Goal: Complete application form

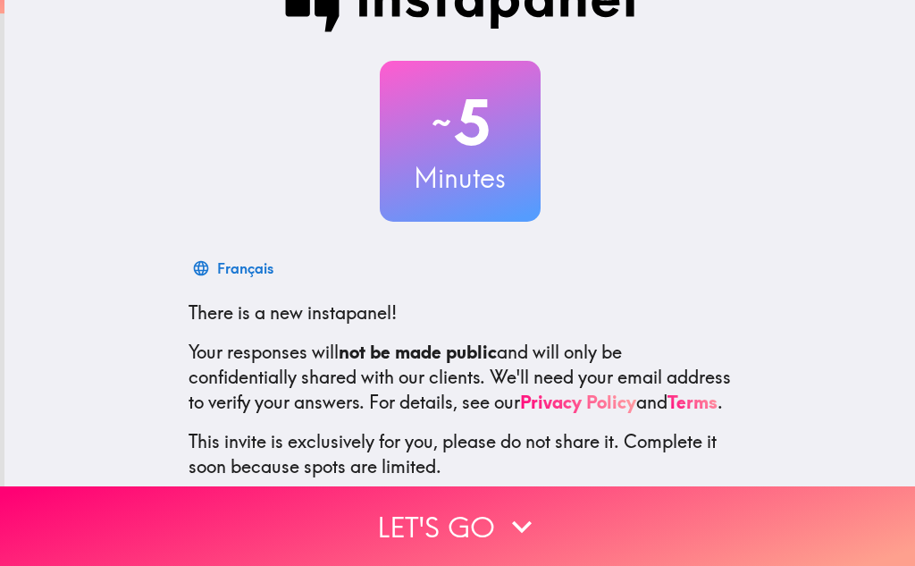
scroll to position [178, 0]
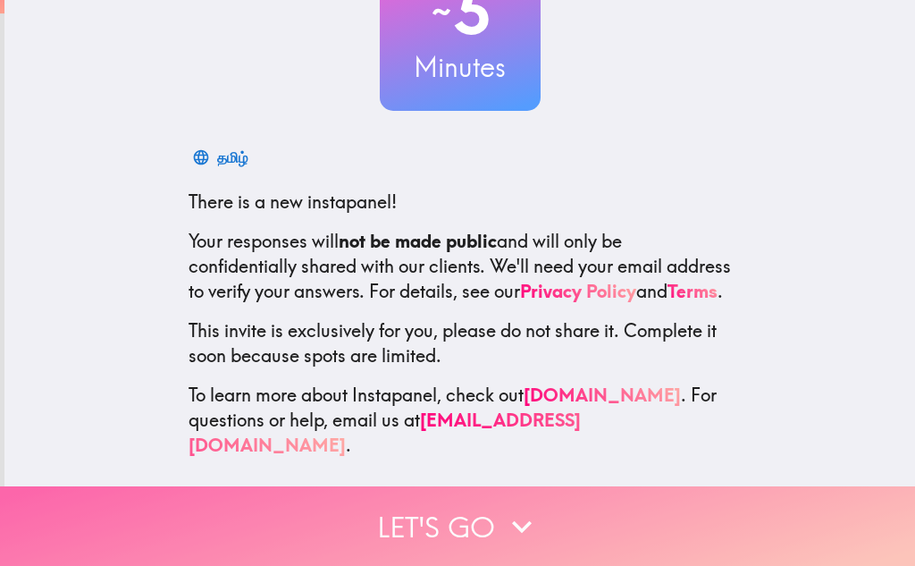
click at [557, 515] on button "Let's go" at bounding box center [457, 526] width 915 height 80
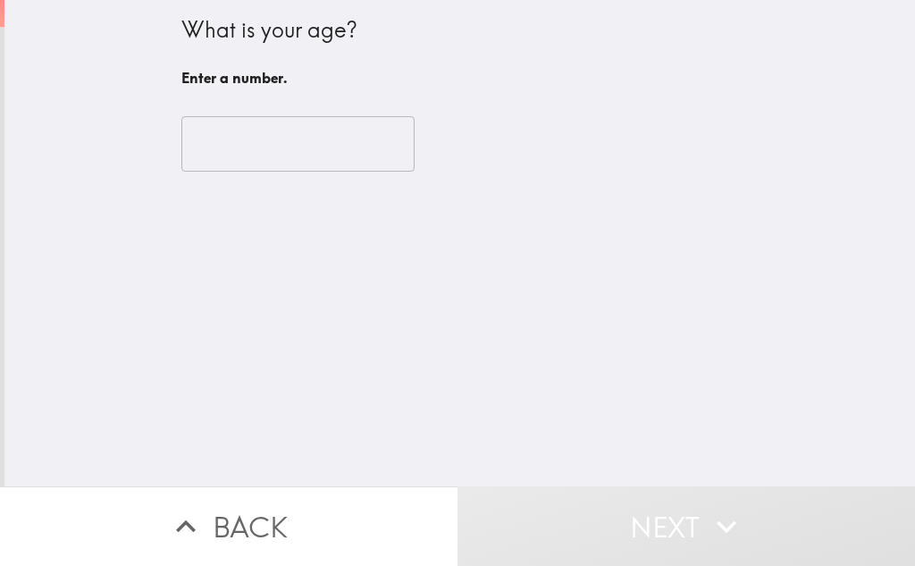
click at [273, 126] on input "number" at bounding box center [297, 143] width 233 height 55
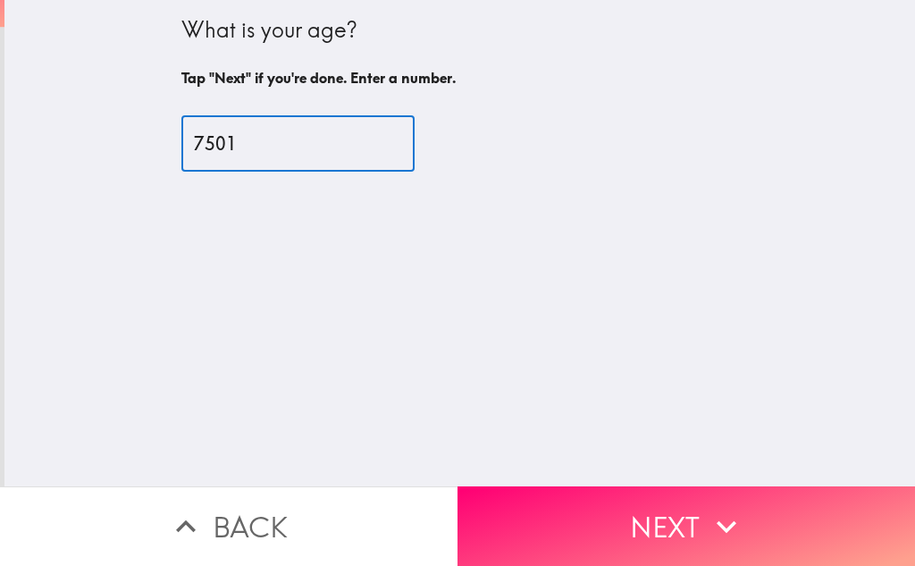
click at [196, 143] on input "7501" at bounding box center [297, 143] width 233 height 55
click at [290, 136] on input "75201" at bounding box center [297, 143] width 233 height 55
type input "7"
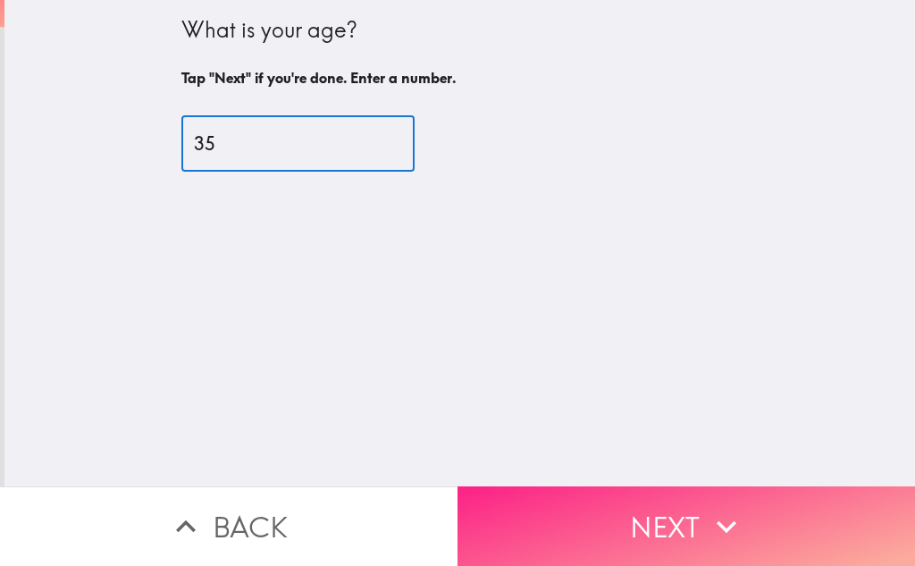
type input "35"
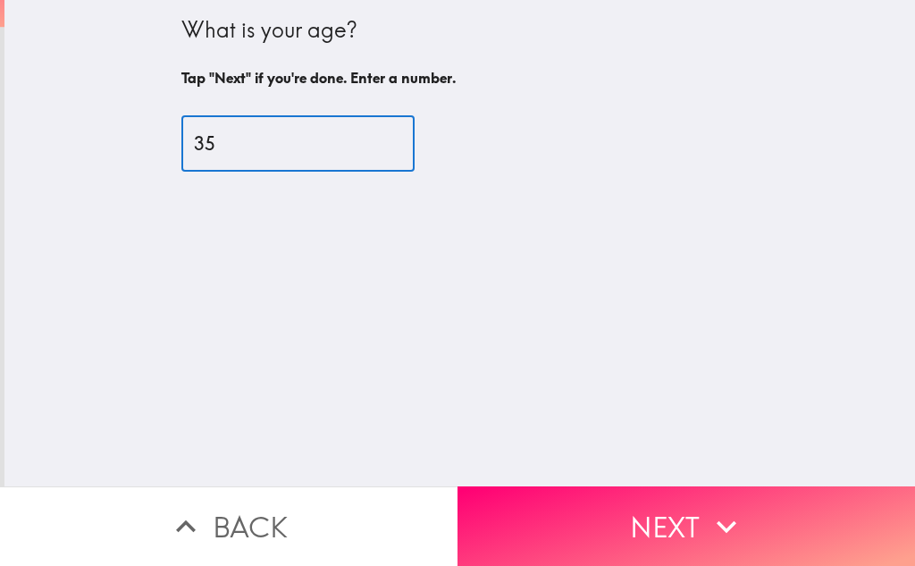
click at [613, 503] on button "Next" at bounding box center [685, 526] width 457 height 80
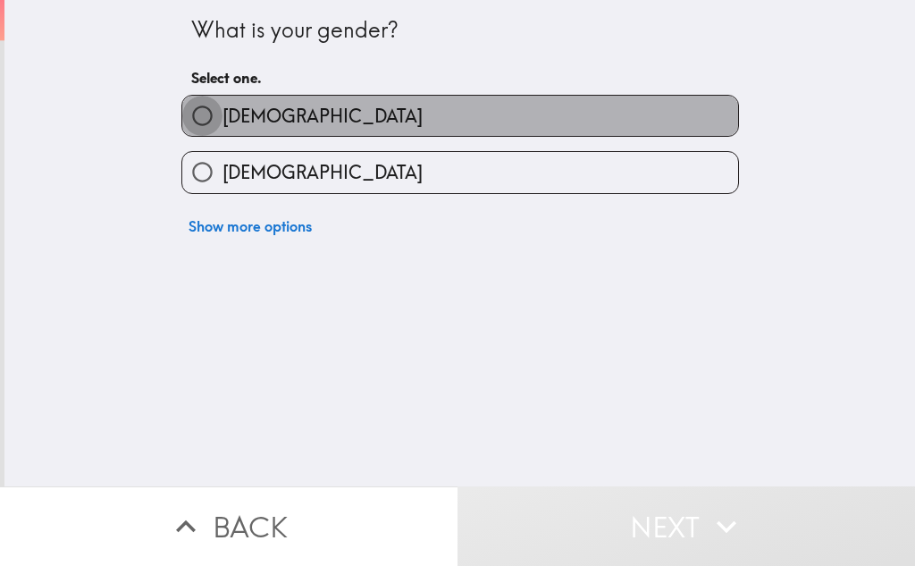
click at [182, 114] on input "[DEMOGRAPHIC_DATA]" at bounding box center [202, 116] width 40 height 40
radio input "true"
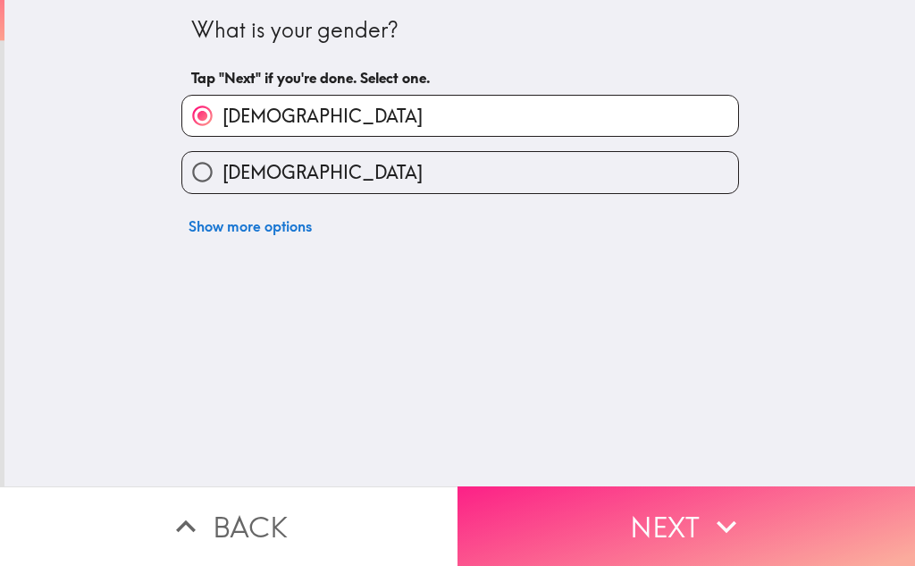
click at [683, 524] on button "Next" at bounding box center [685, 526] width 457 height 80
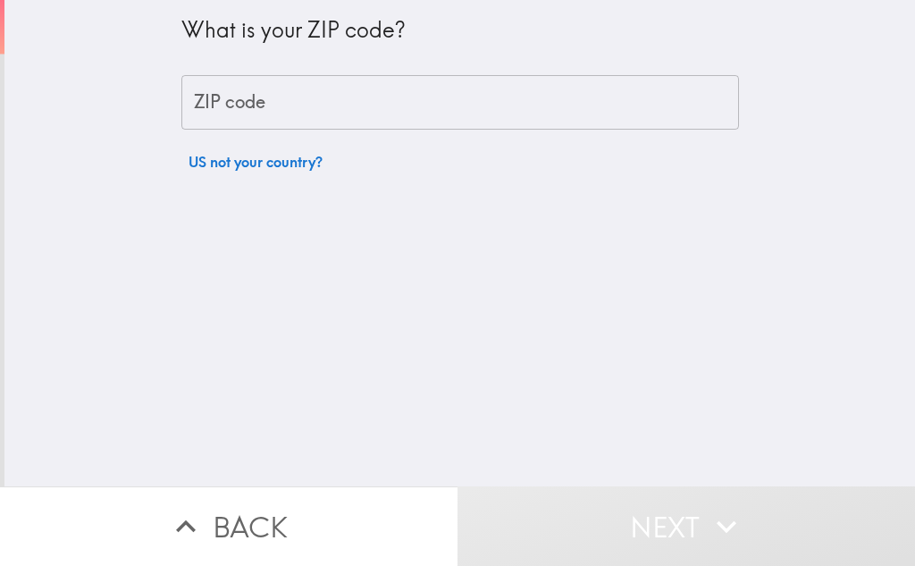
click at [404, 106] on input "ZIP code" at bounding box center [460, 102] width 558 height 55
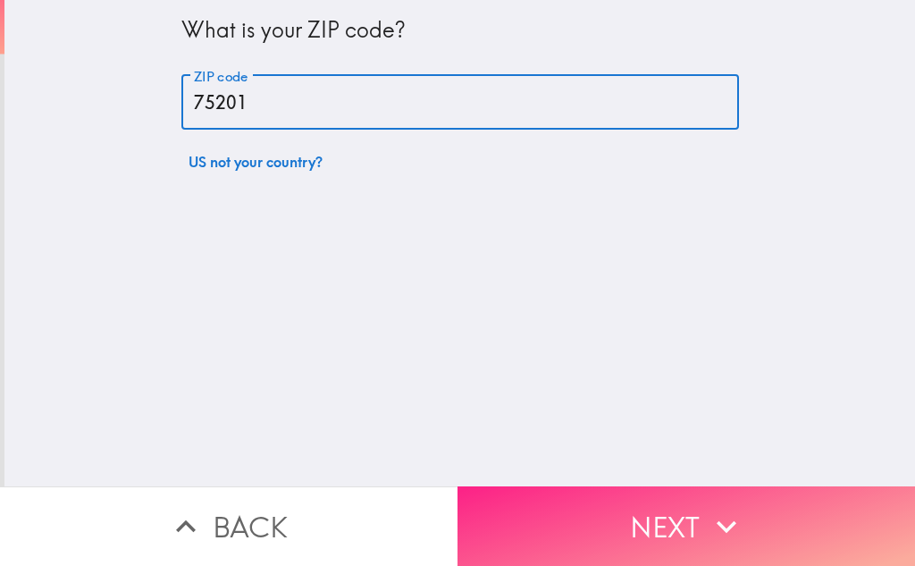
type input "75201"
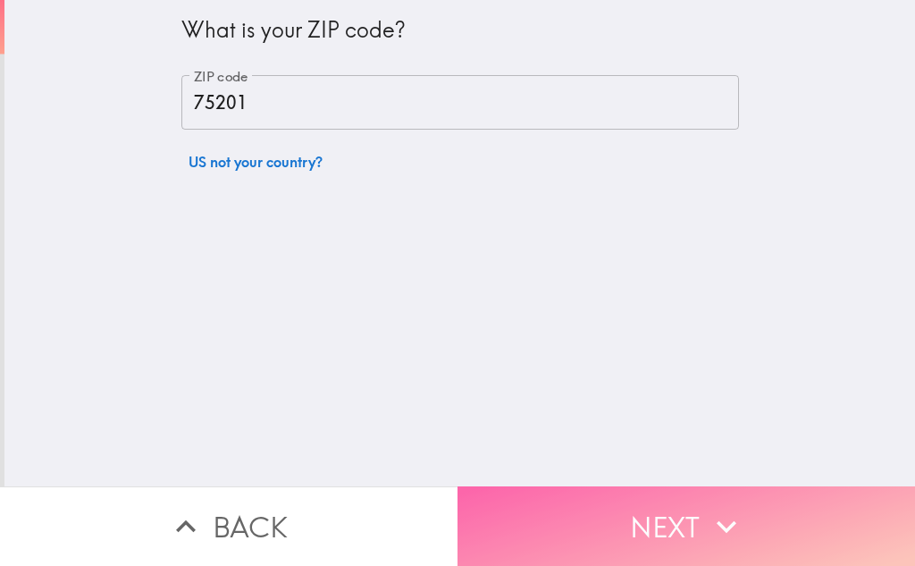
click at [599, 534] on button "Next" at bounding box center [685, 526] width 457 height 80
click at [599, 534] on div "Back Next" at bounding box center [457, 526] width 915 height 80
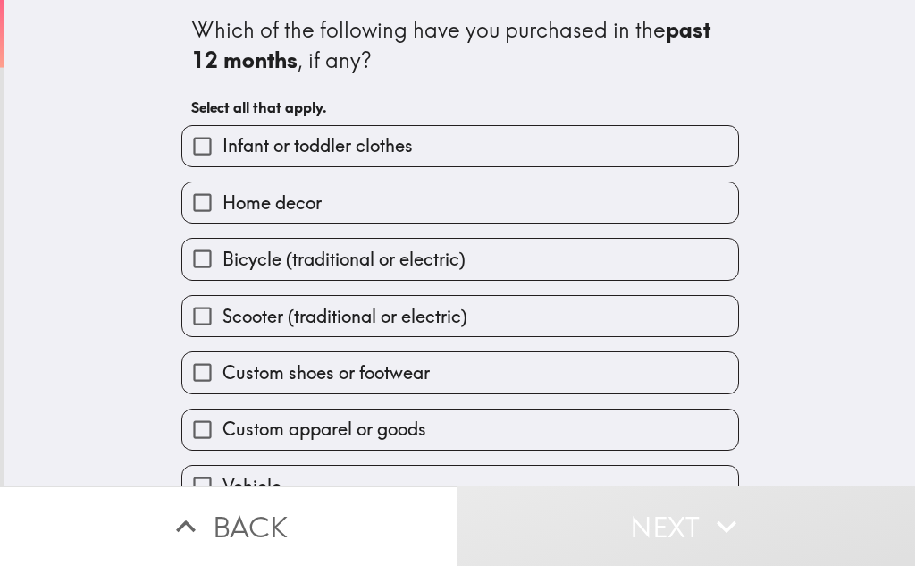
click at [197, 258] on input "Bicycle (traditional or electric)" at bounding box center [202, 259] width 40 height 40
checkbox input "false"
click at [191, 204] on input "Home decor" at bounding box center [202, 202] width 40 height 40
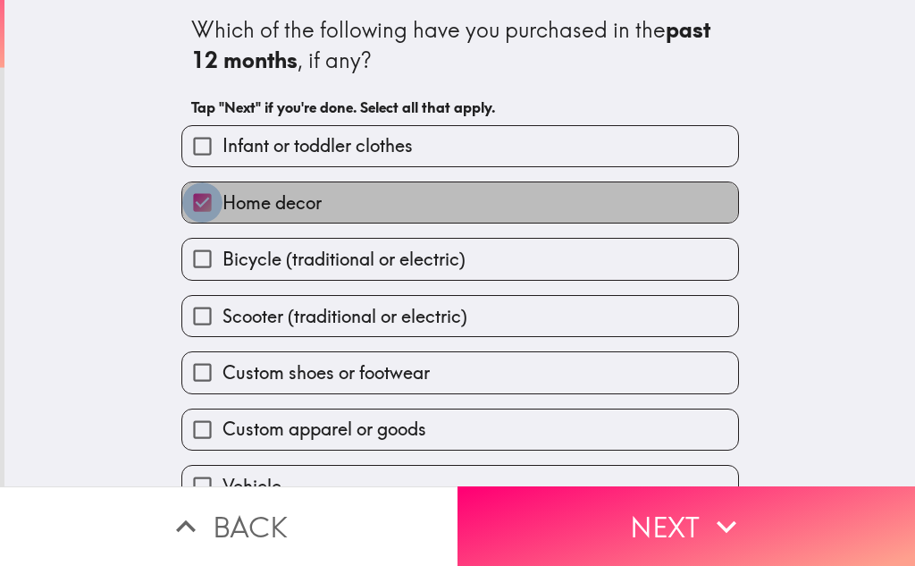
click at [191, 204] on input "Home decor" at bounding box center [202, 202] width 40 height 40
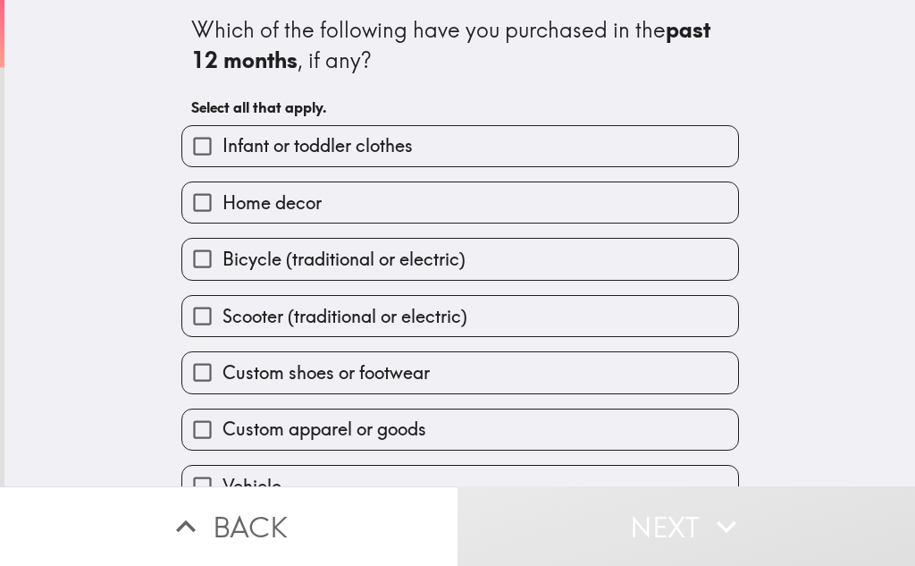
click at [186, 208] on input "Home decor" at bounding box center [202, 202] width 40 height 40
checkbox input "true"
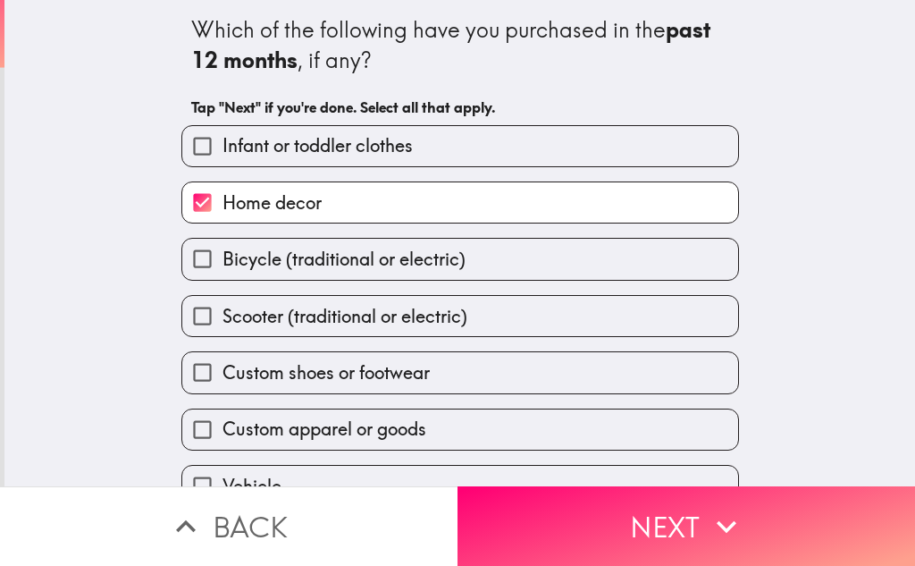
click at [184, 260] on input "Bicycle (traditional or electric)" at bounding box center [202, 259] width 40 height 40
checkbox input "true"
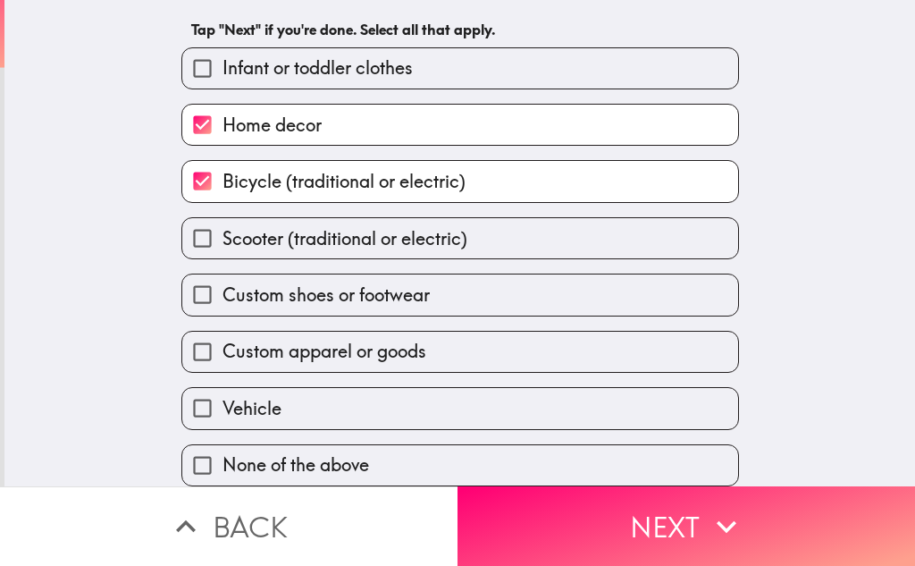
scroll to position [91, 0]
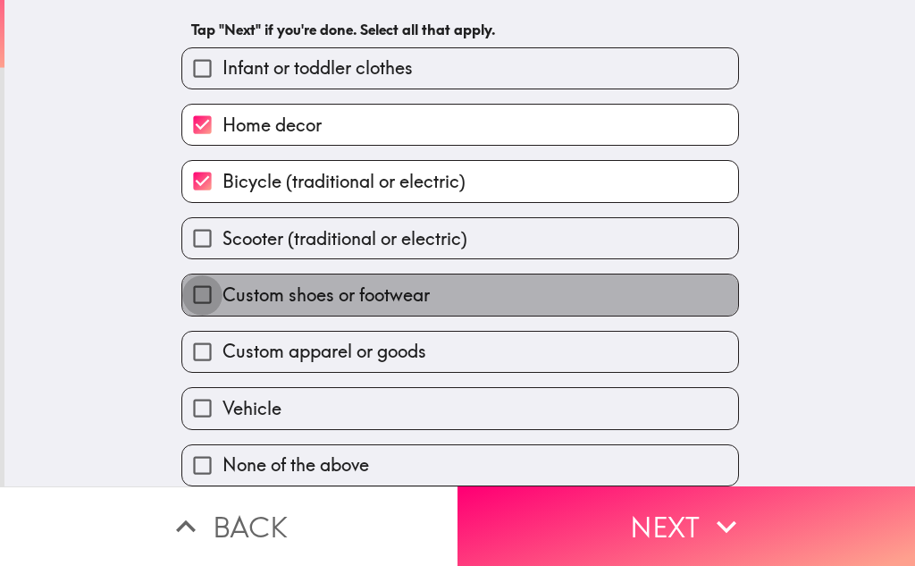
click at [187, 287] on input "Custom shoes or footwear" at bounding box center [202, 294] width 40 height 40
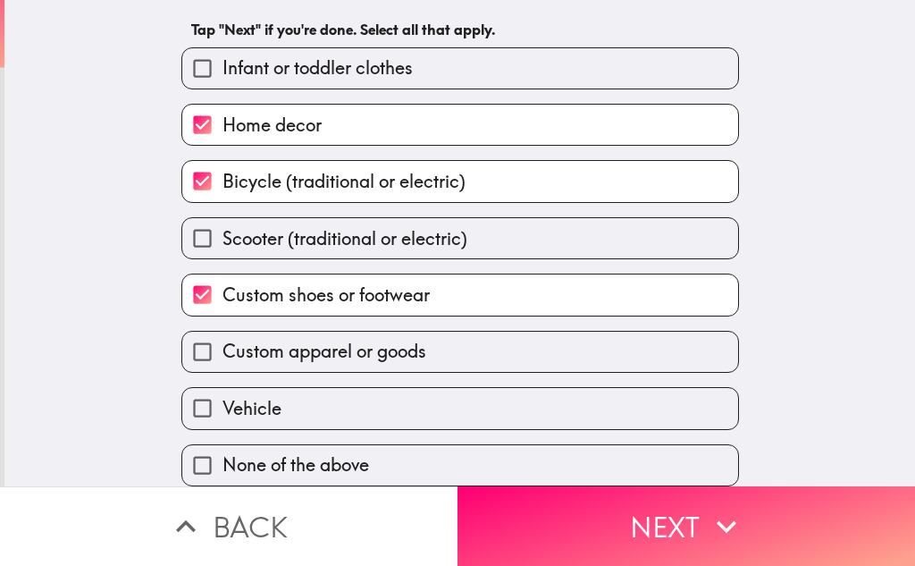
click at [208, 282] on label "Custom shoes or footwear" at bounding box center [460, 294] width 556 height 40
click at [208, 282] on input "Custom shoes or footwear" at bounding box center [202, 294] width 40 height 40
checkbox input "false"
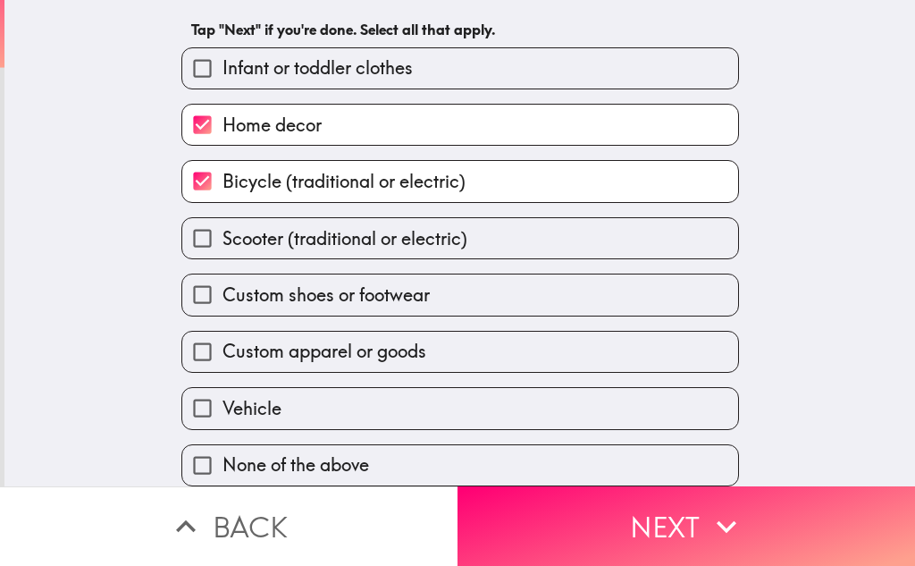
click at [192, 227] on input "Scooter (traditional or electric)" at bounding box center [202, 238] width 40 height 40
checkbox input "true"
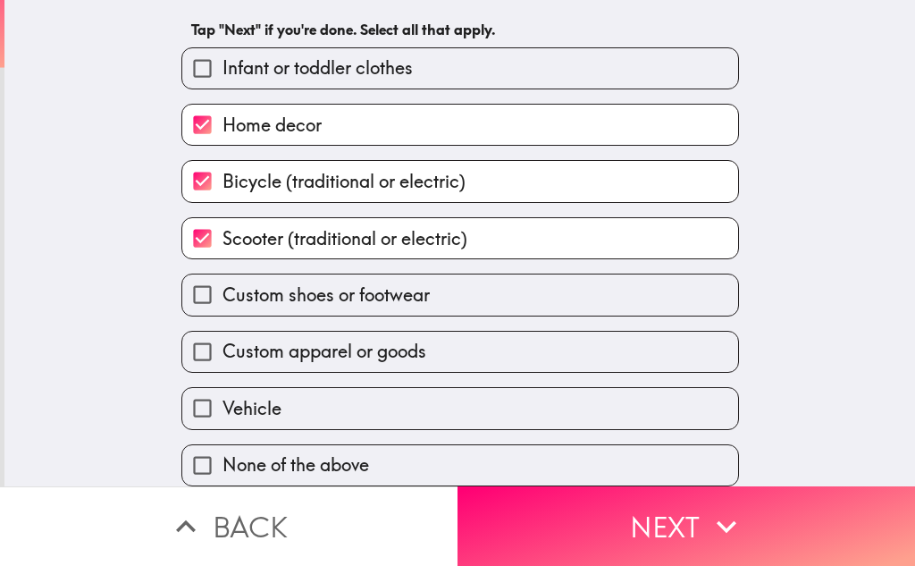
click at [190, 49] on input "Infant or toddler clothes" at bounding box center [202, 68] width 40 height 40
checkbox input "true"
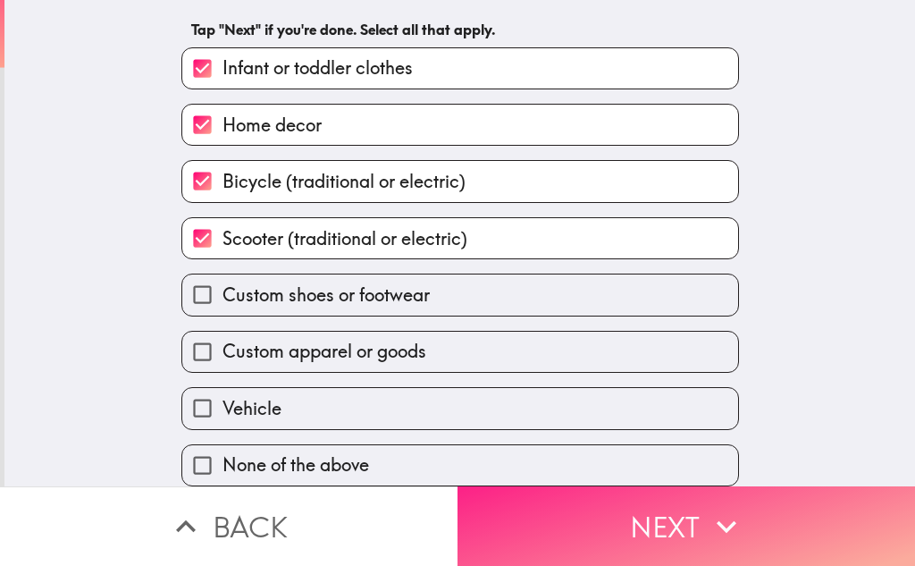
click at [711, 523] on icon "button" at bounding box center [726, 526] width 39 height 39
